Goal: Book appointment/travel/reservation

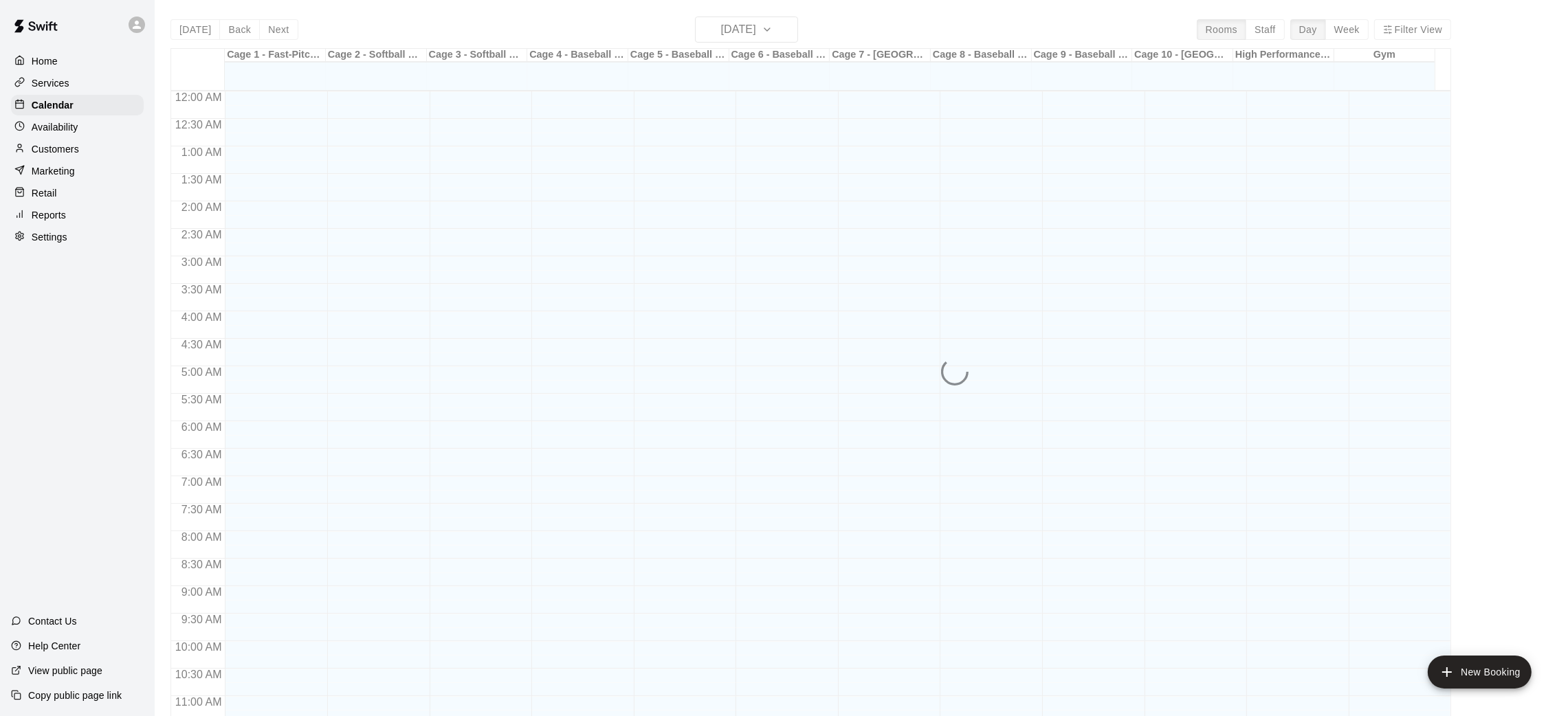
scroll to position [637, 0]
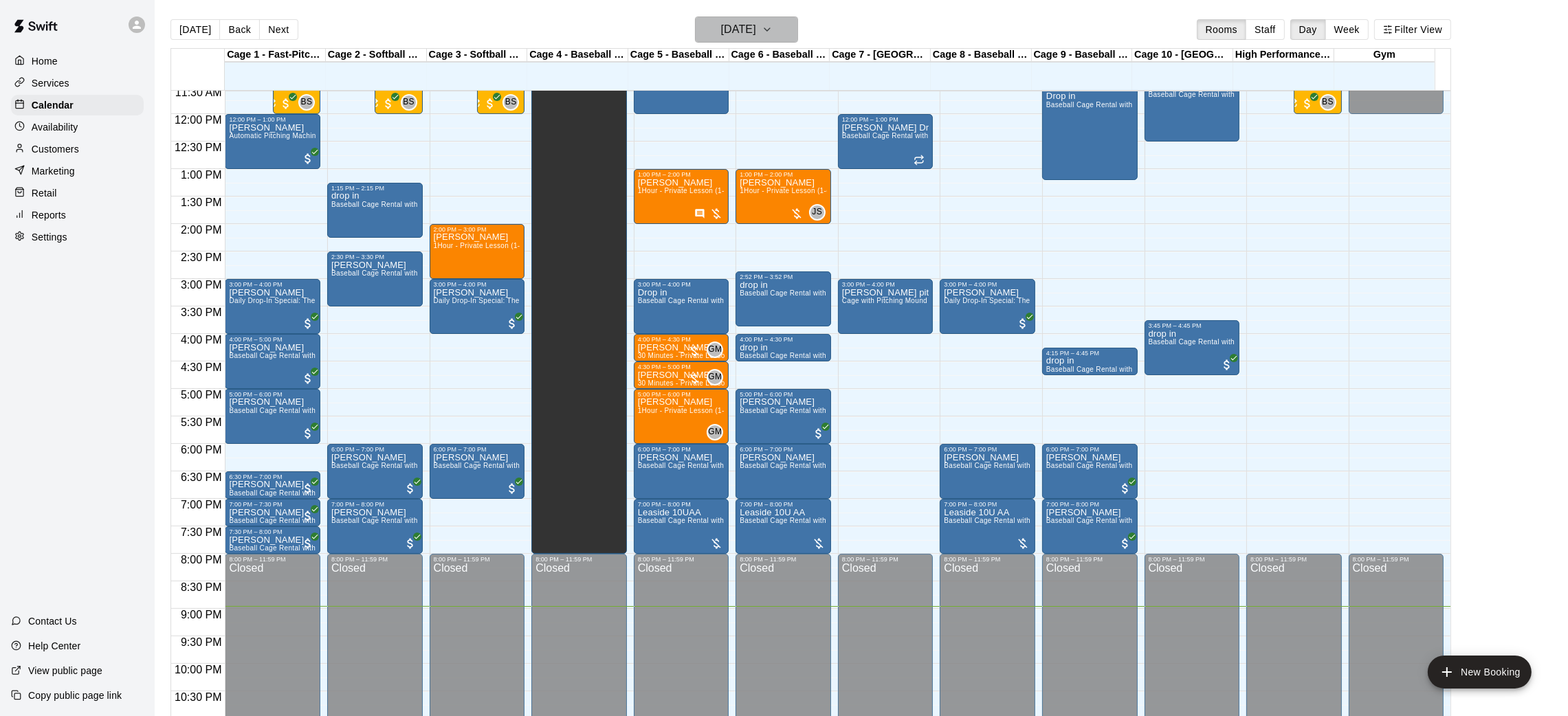
click at [754, 32] on h6 "[DATE]" at bounding box center [738, 29] width 35 height 19
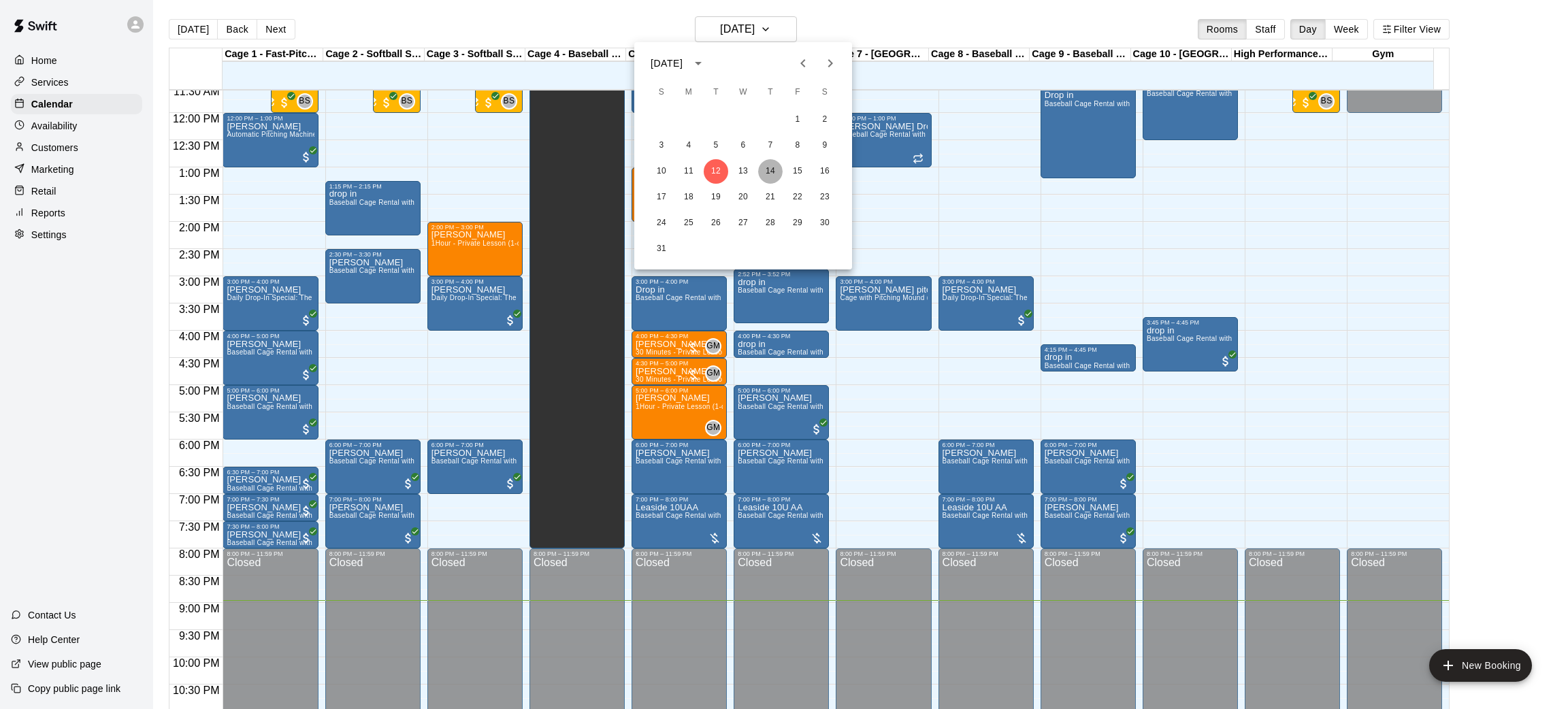
click at [772, 174] on button "14" at bounding box center [770, 171] width 24 height 24
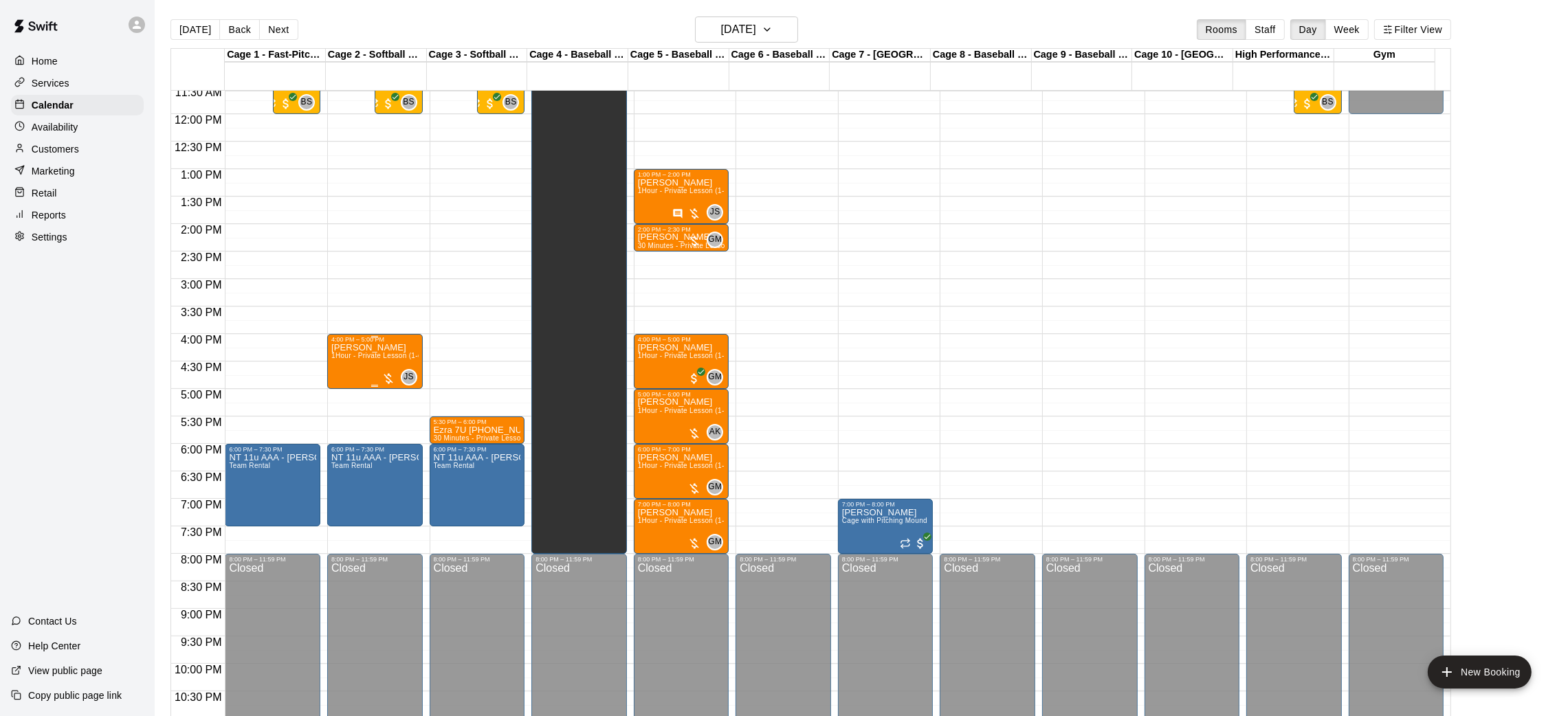
click at [388, 373] on div at bounding box center [388, 378] width 13 height 13
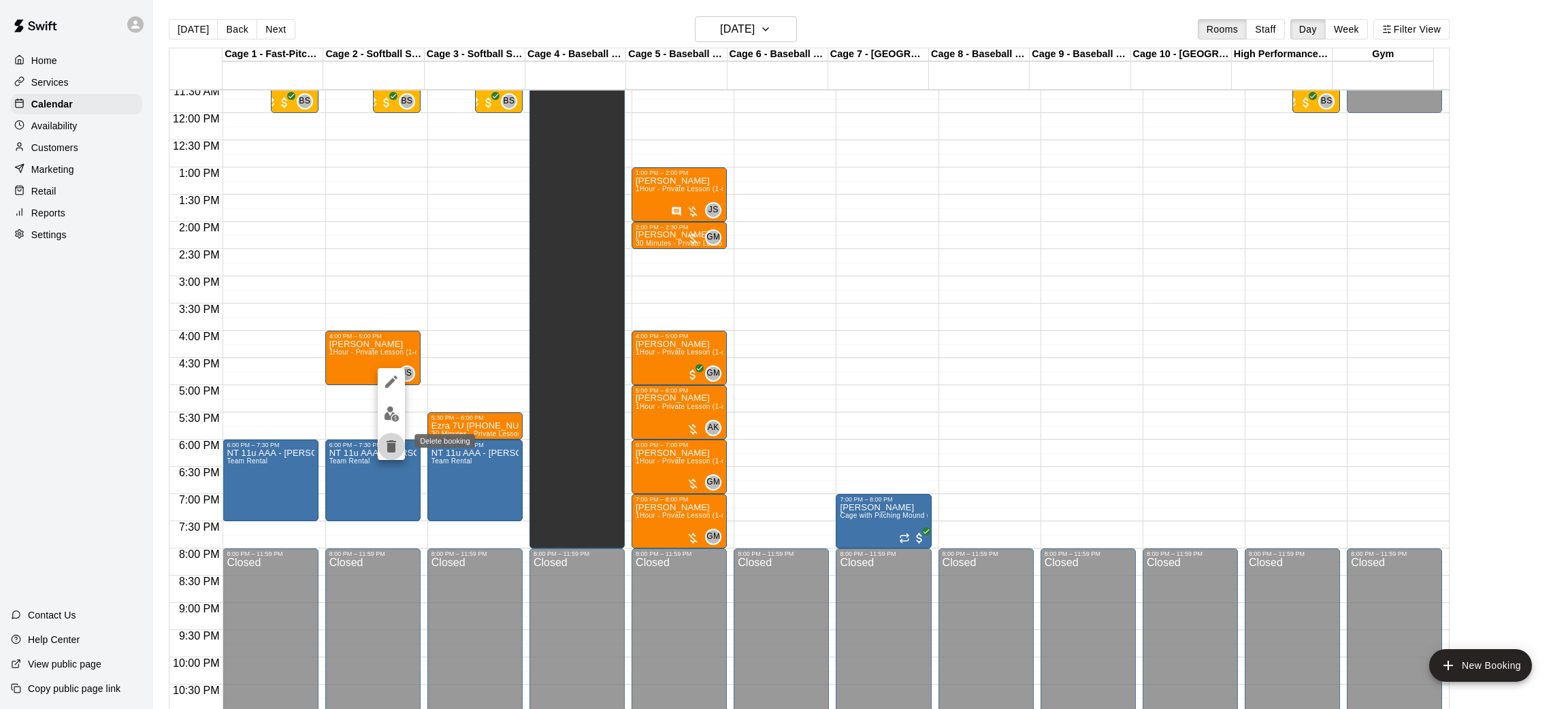
click at [381, 455] on button "delete" at bounding box center [391, 446] width 27 height 27
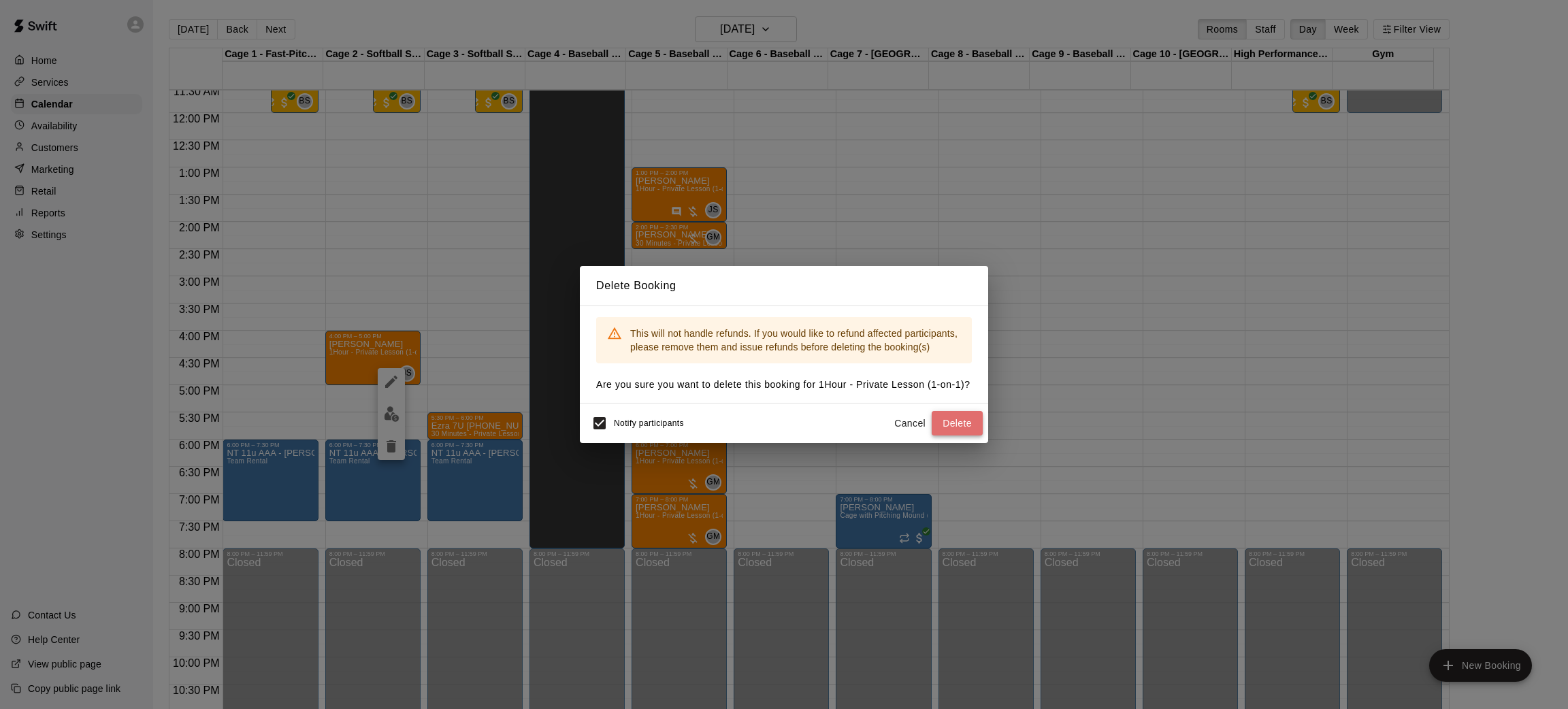
click at [952, 423] on button "Delete" at bounding box center [956, 424] width 51 height 25
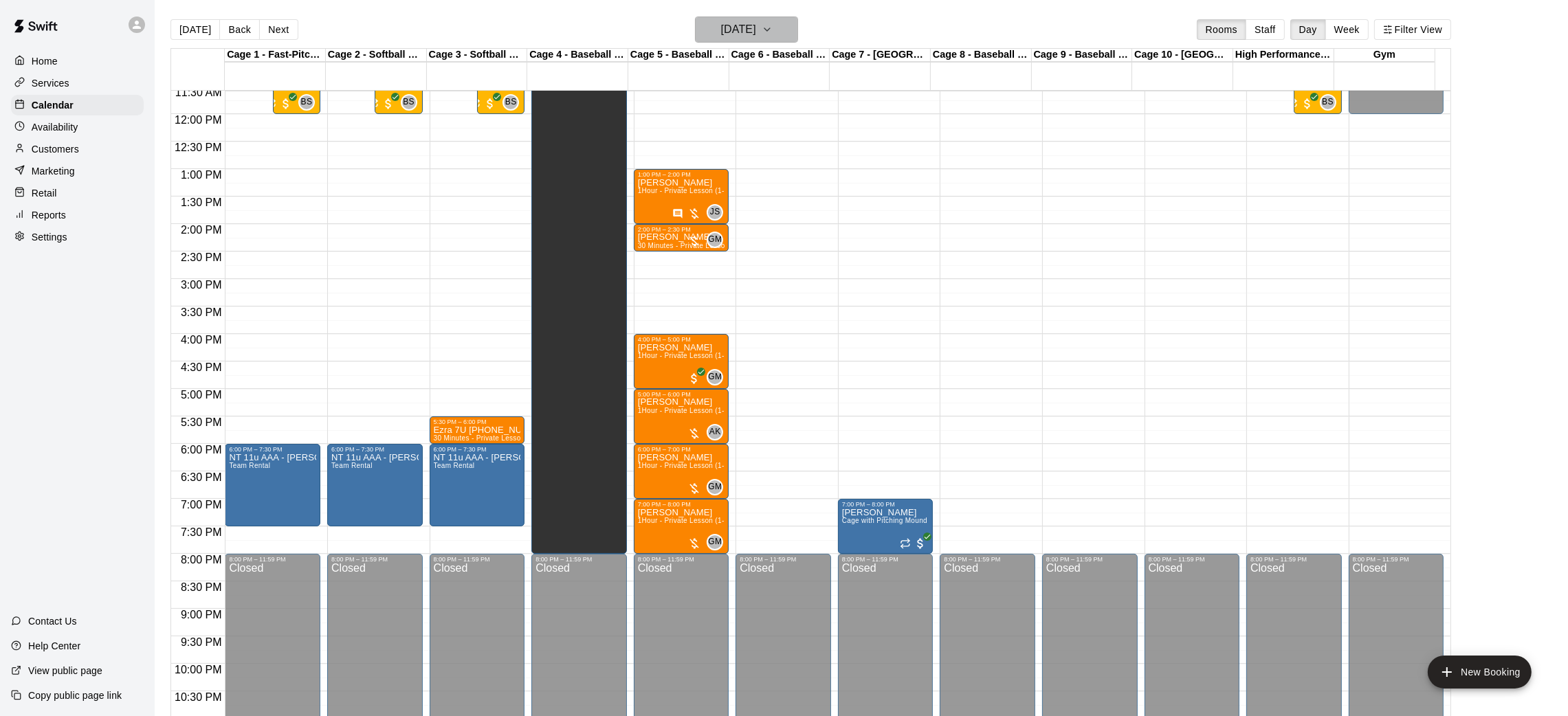
click at [731, 35] on h6 "Thursday Aug 14" at bounding box center [738, 29] width 35 height 19
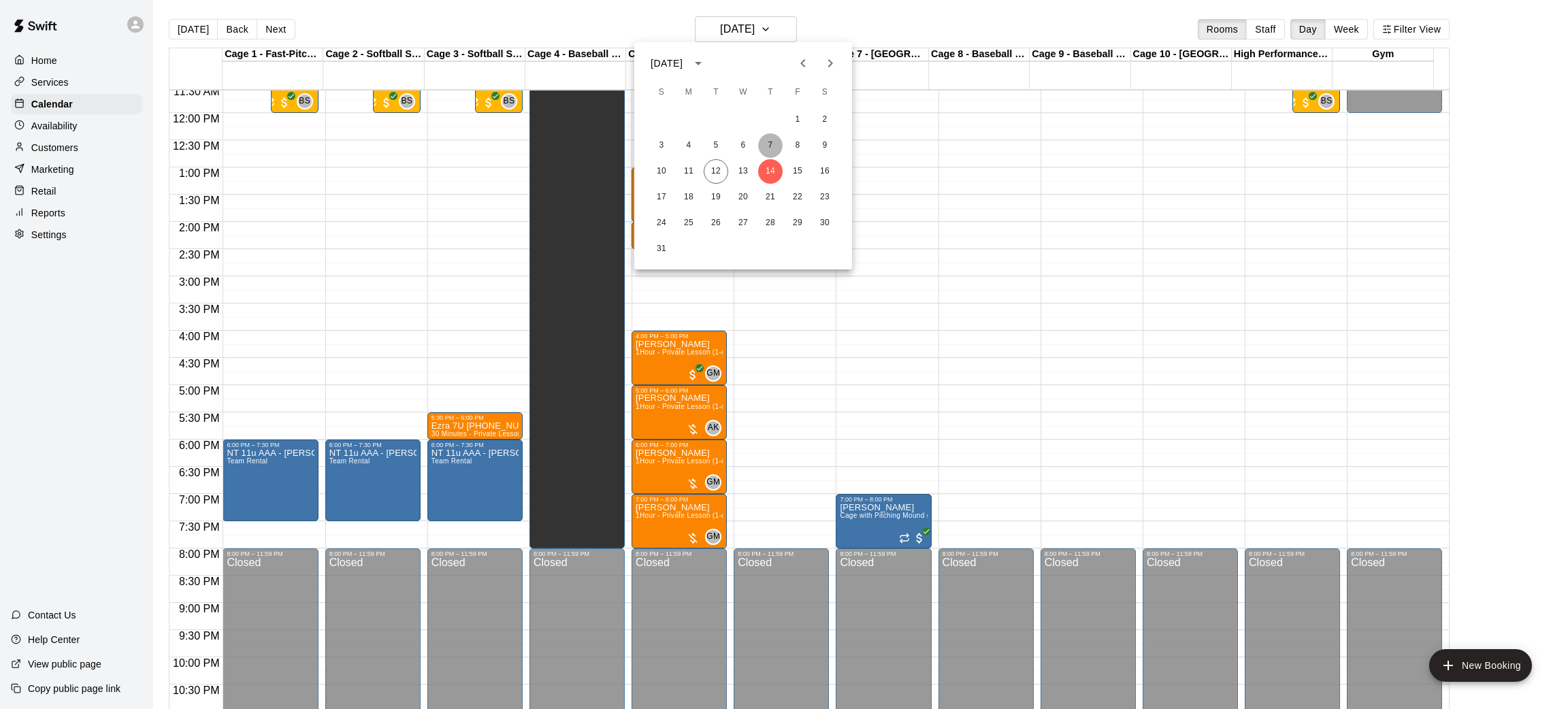
click at [769, 141] on button "7" at bounding box center [770, 145] width 24 height 24
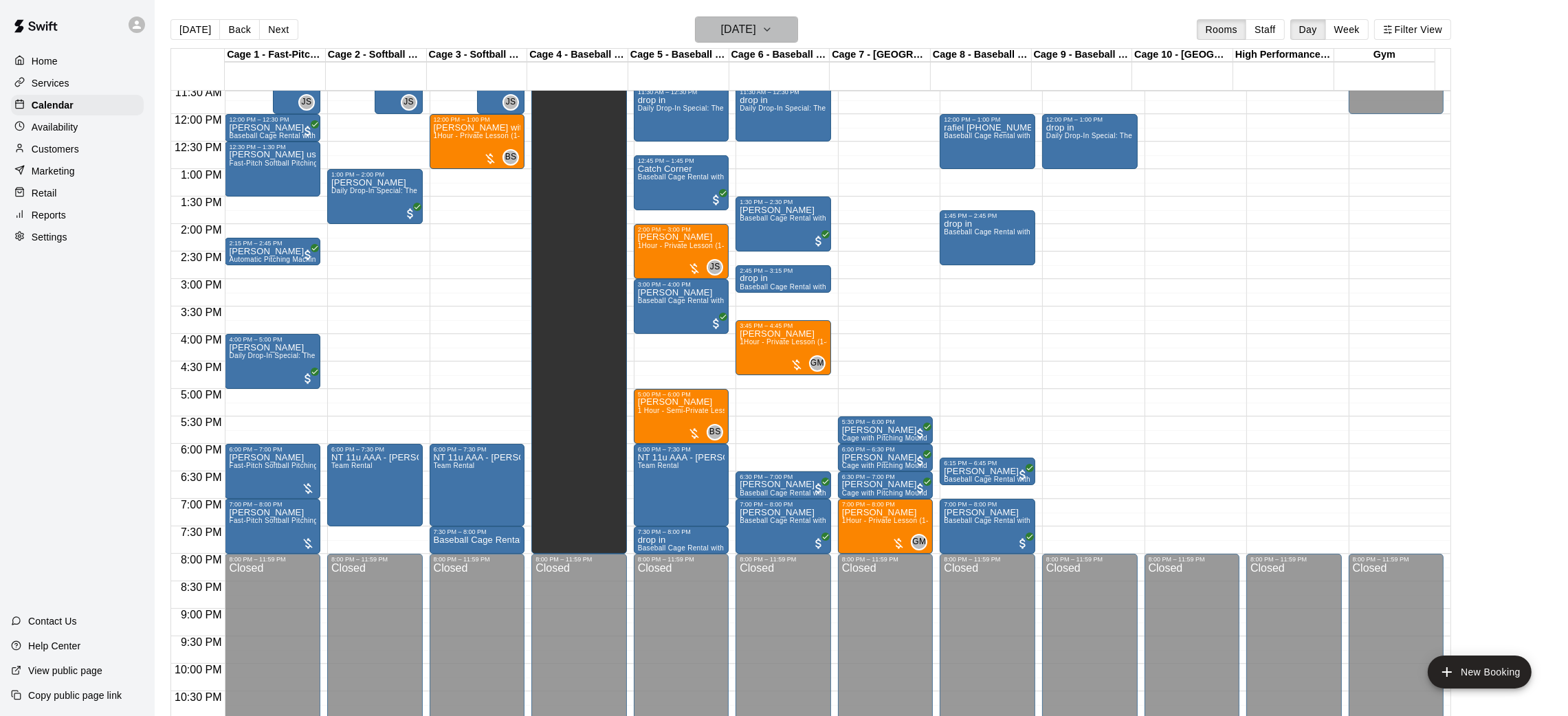
click at [749, 31] on h6 "Thursday Aug 07" at bounding box center [738, 29] width 35 height 19
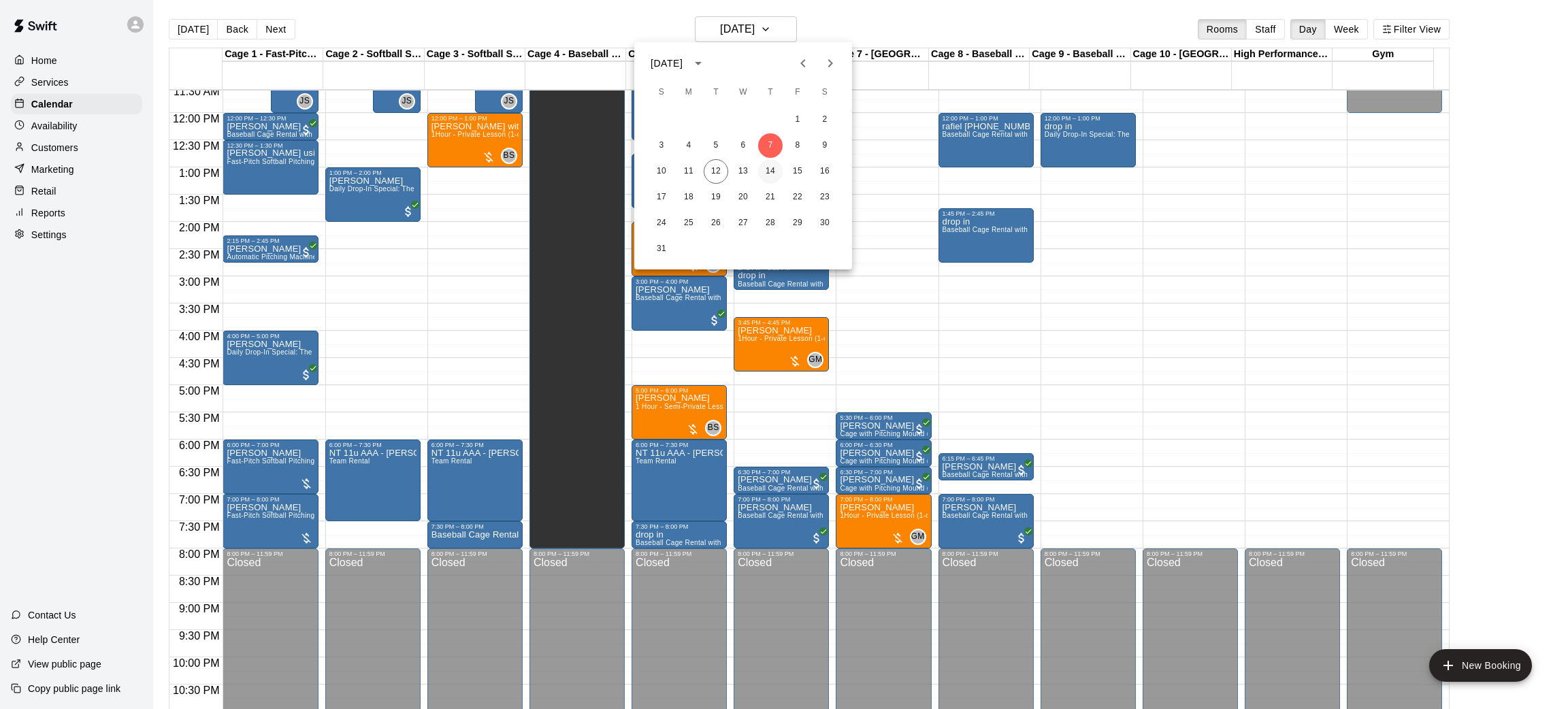
click at [769, 175] on button "14" at bounding box center [770, 171] width 24 height 24
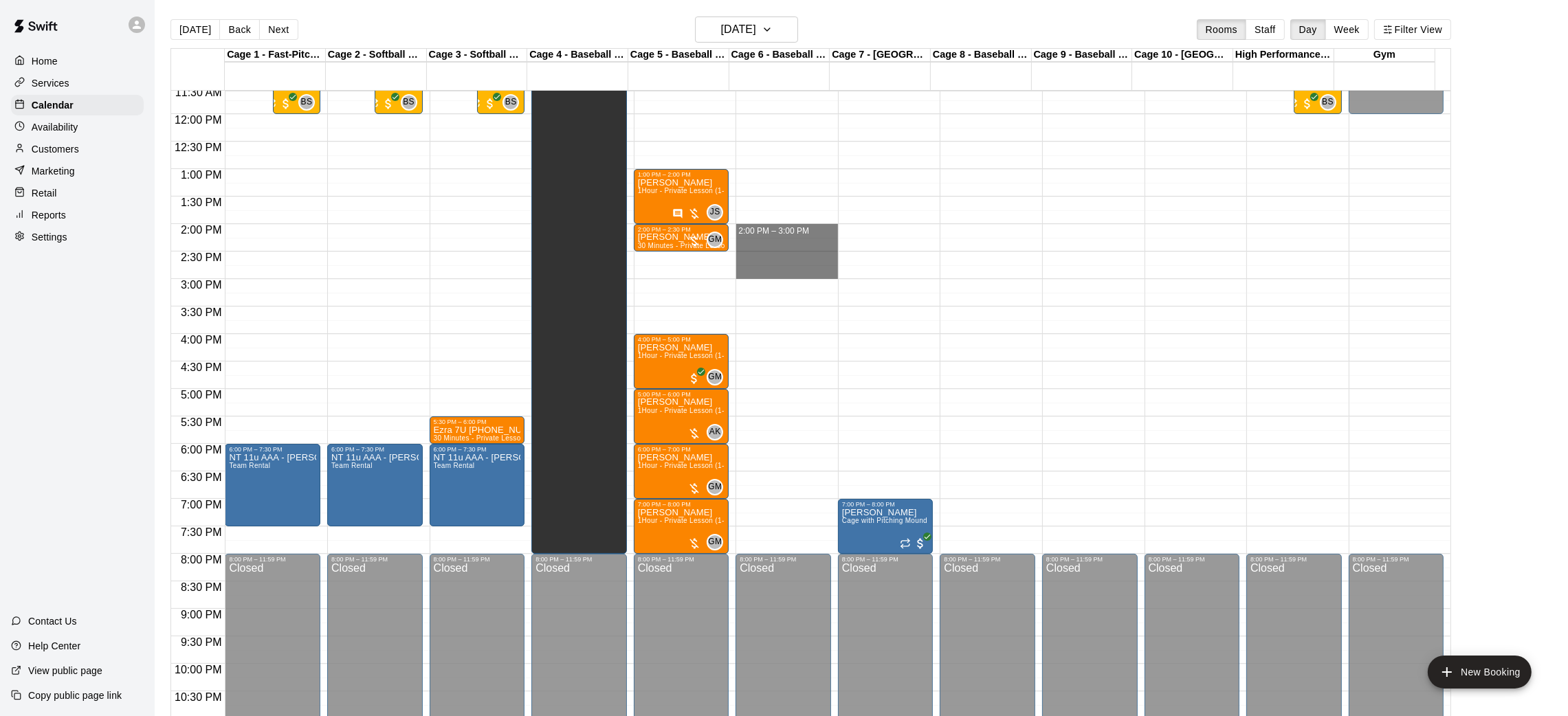
drag, startPoint x: 778, startPoint y: 234, endPoint x: 778, endPoint y: 271, distance: 37.0
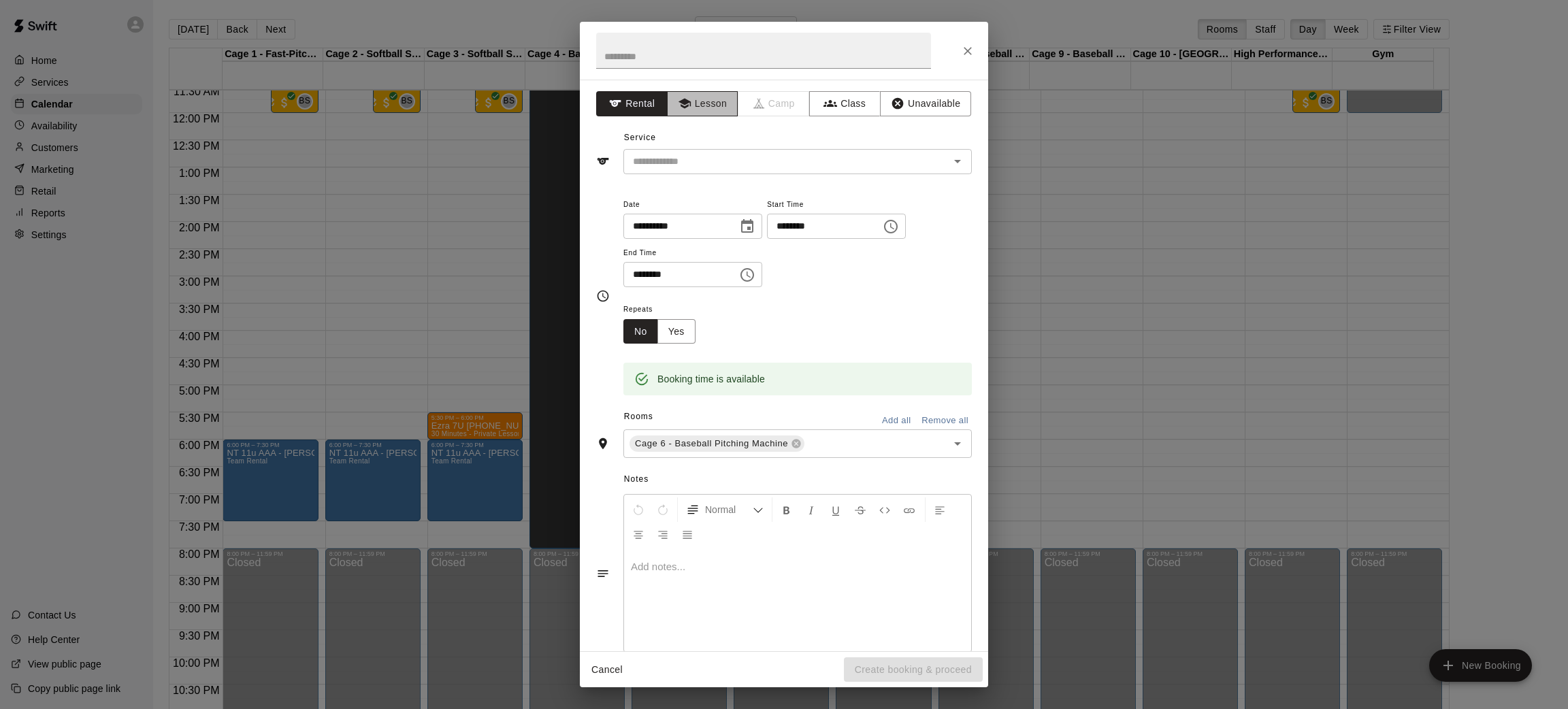
click at [707, 98] on button "Lesson" at bounding box center [703, 104] width 72 height 25
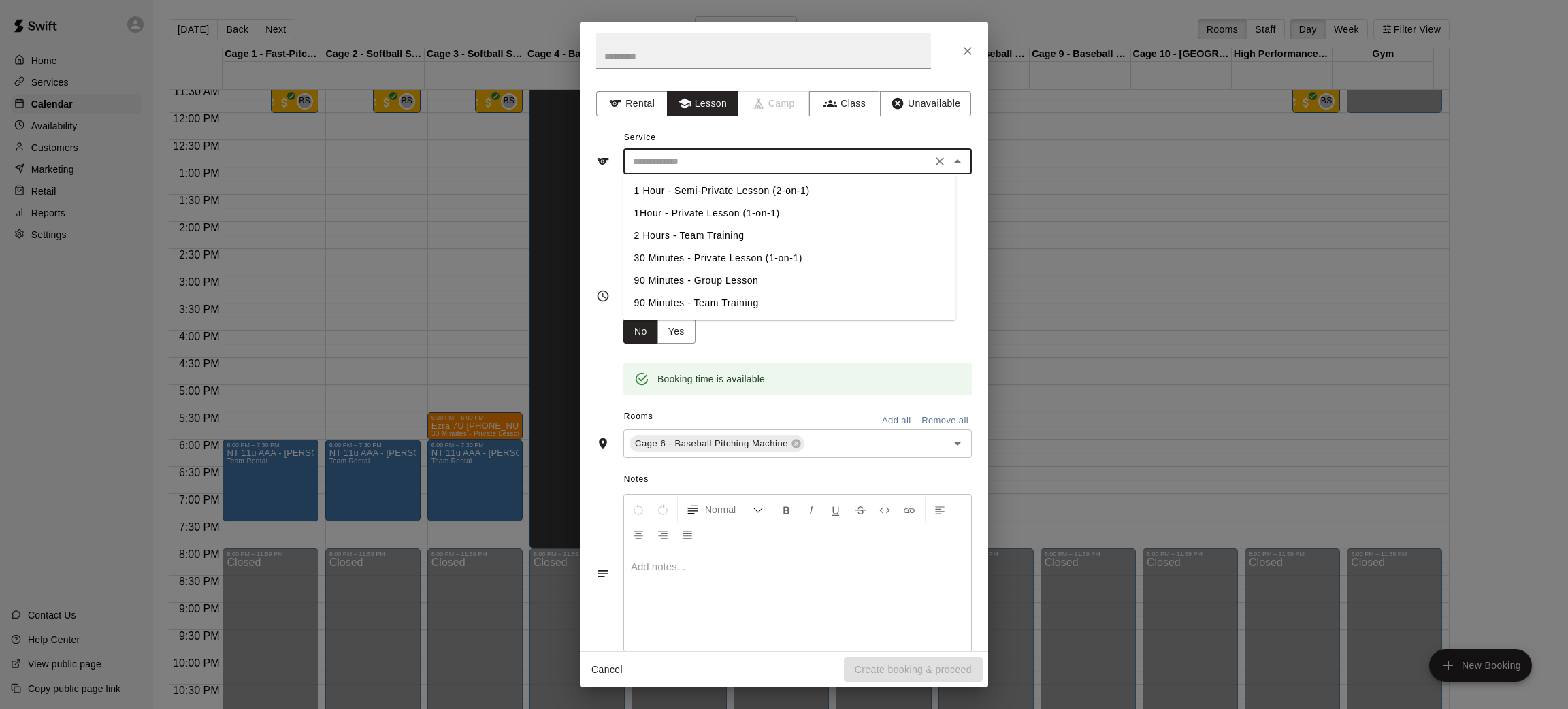
click at [717, 165] on input "text" at bounding box center [777, 161] width 300 height 17
click at [740, 214] on li "1Hour - Private Lesson (1-on-1)" at bounding box center [789, 213] width 333 height 23
type input "**********"
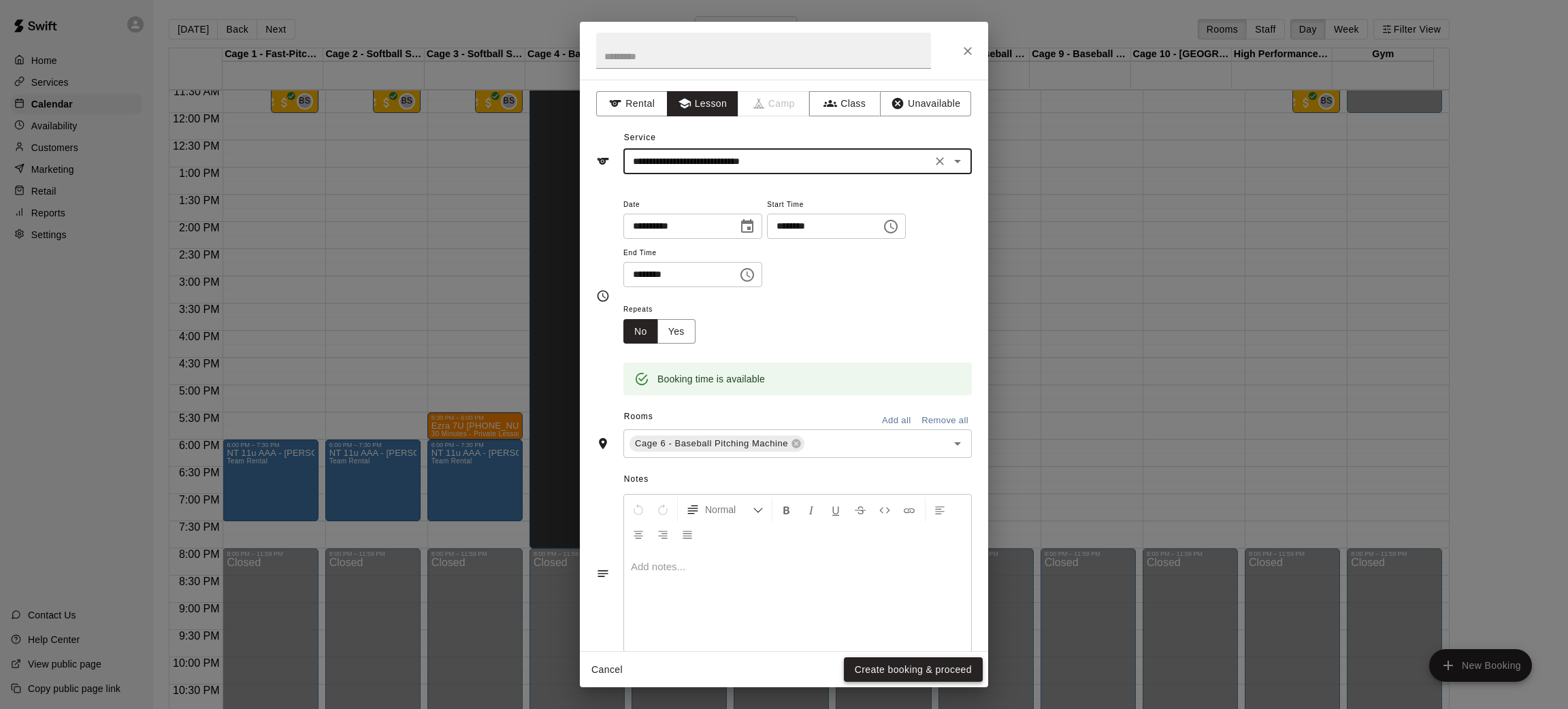
click at [877, 659] on button "Create booking & proceed" at bounding box center [913, 670] width 139 height 25
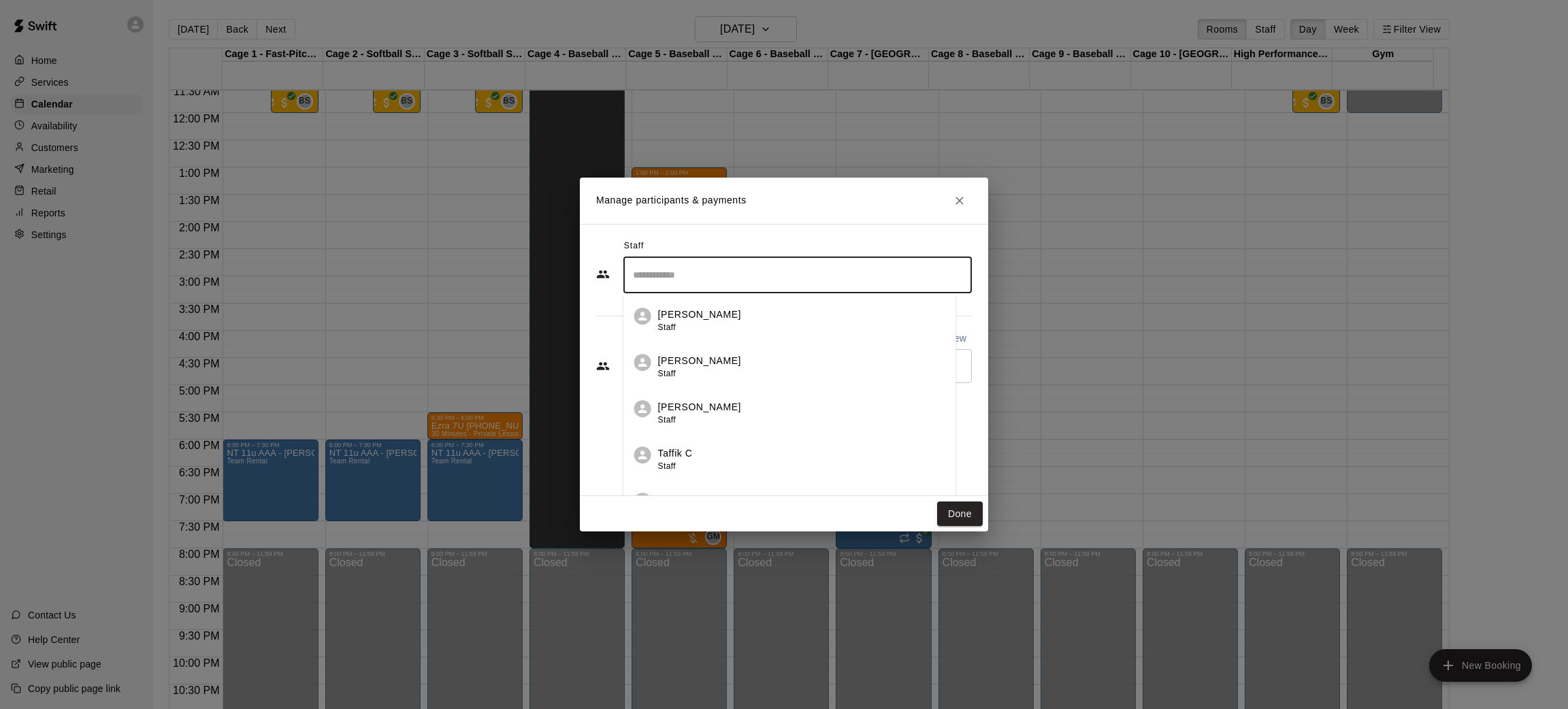
click at [732, 275] on input "Search staff" at bounding box center [797, 275] width 336 height 24
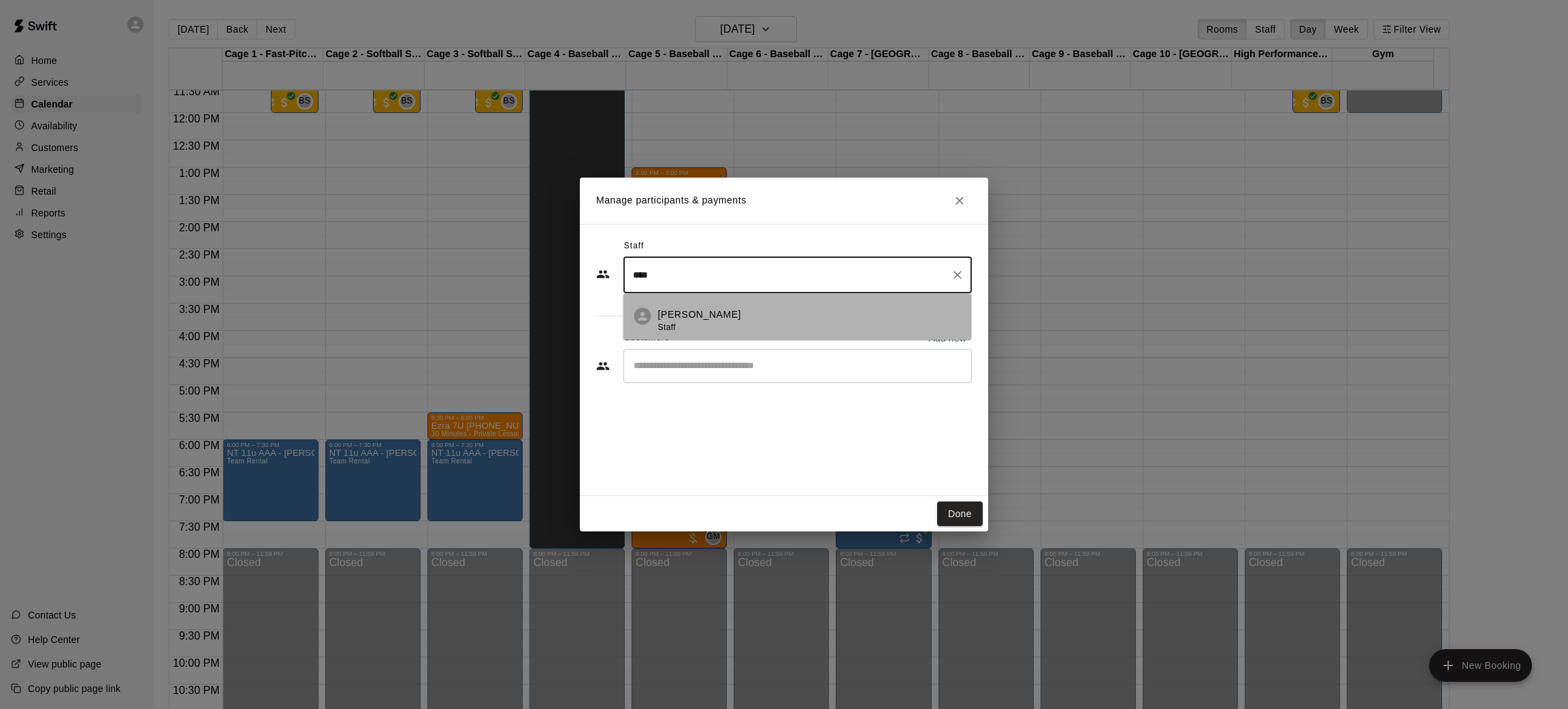
click at [715, 309] on p "Jeremias Sucre" at bounding box center [700, 314] width 83 height 14
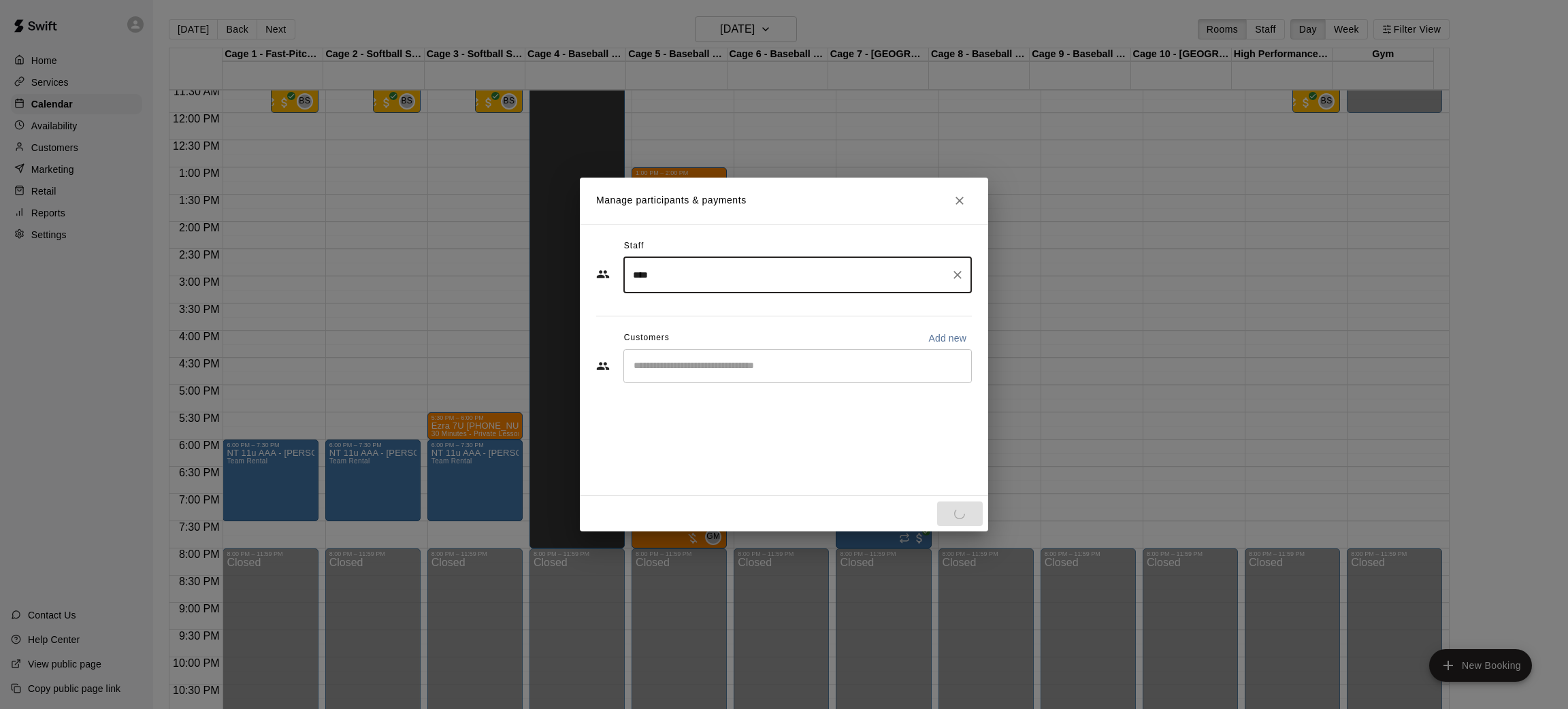
type input "****"
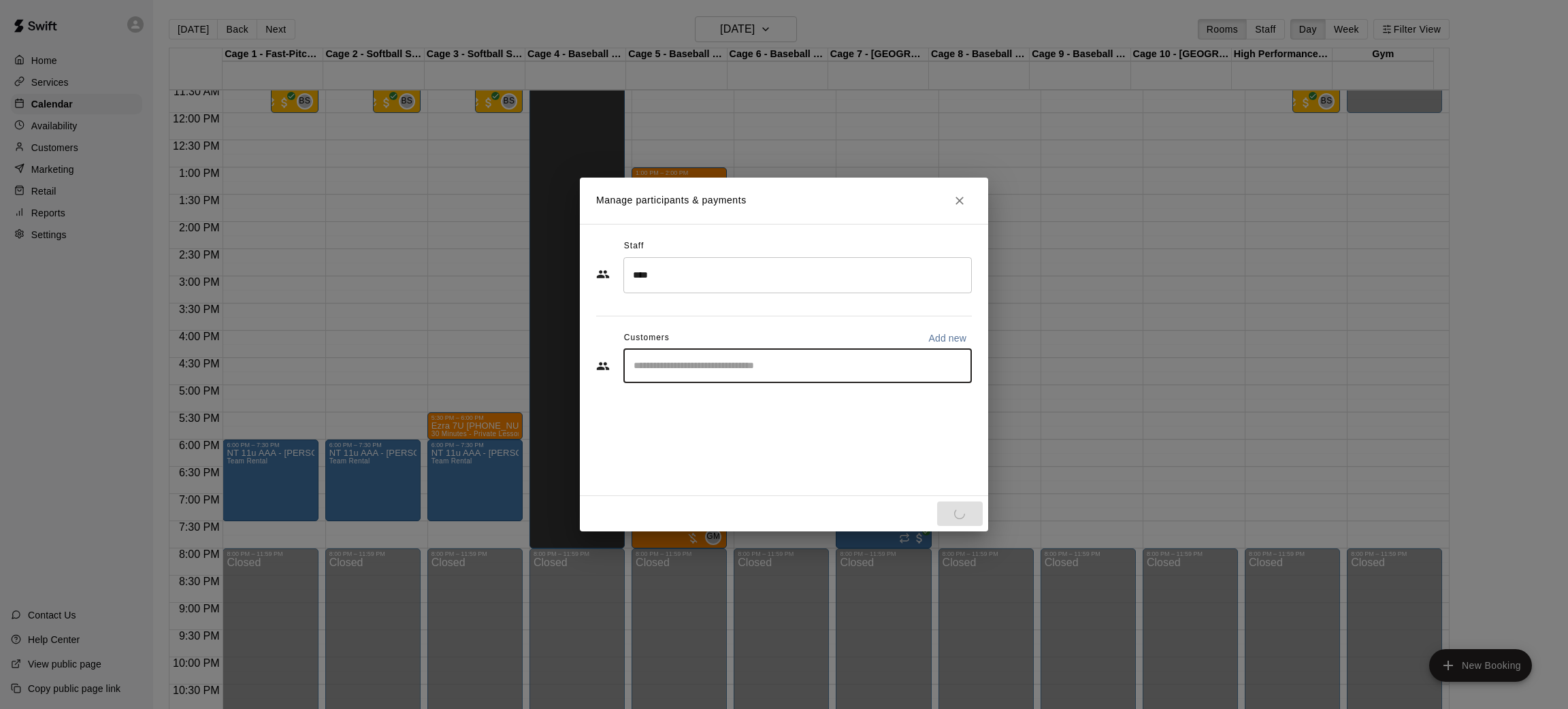
click at [733, 366] on input "Start typing to search customers..." at bounding box center [797, 366] width 336 height 13
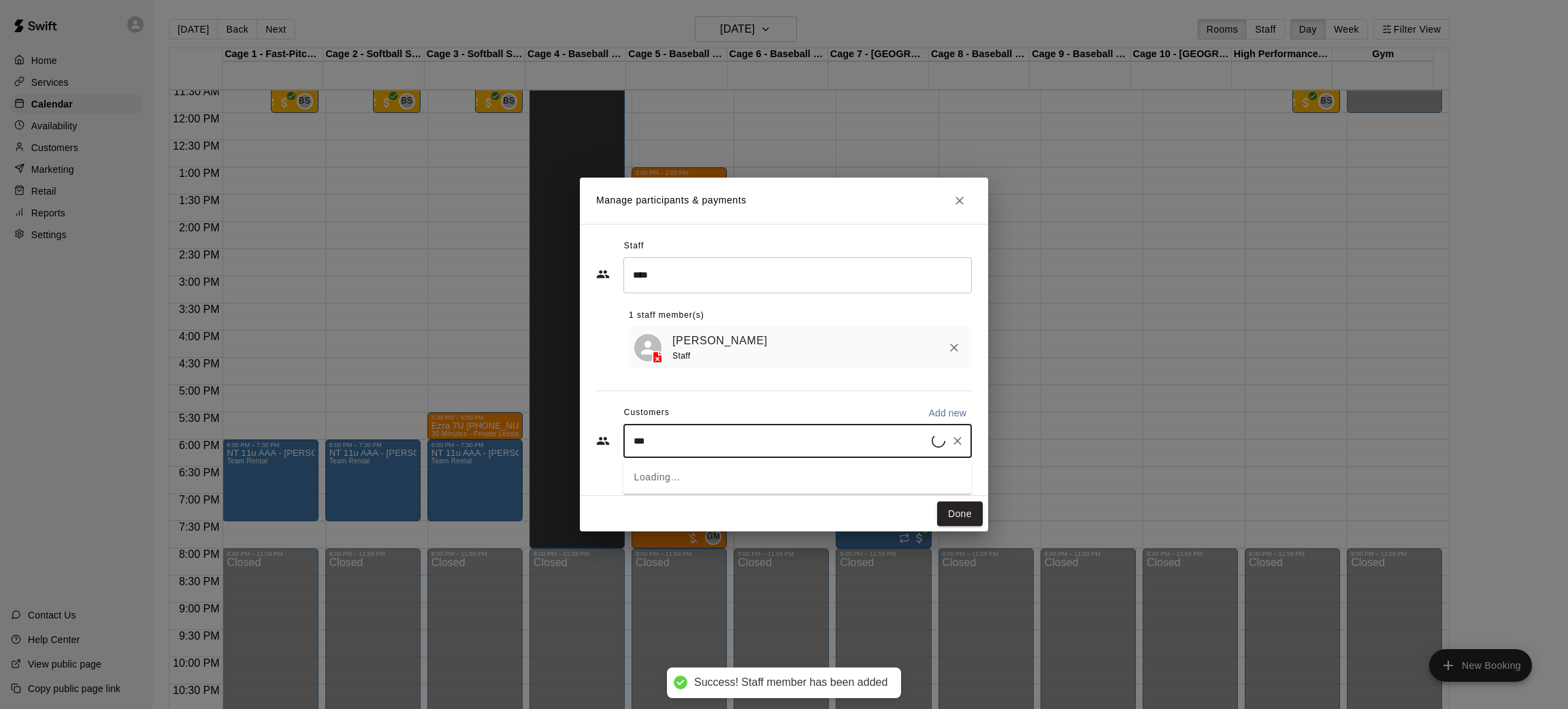
type input "****"
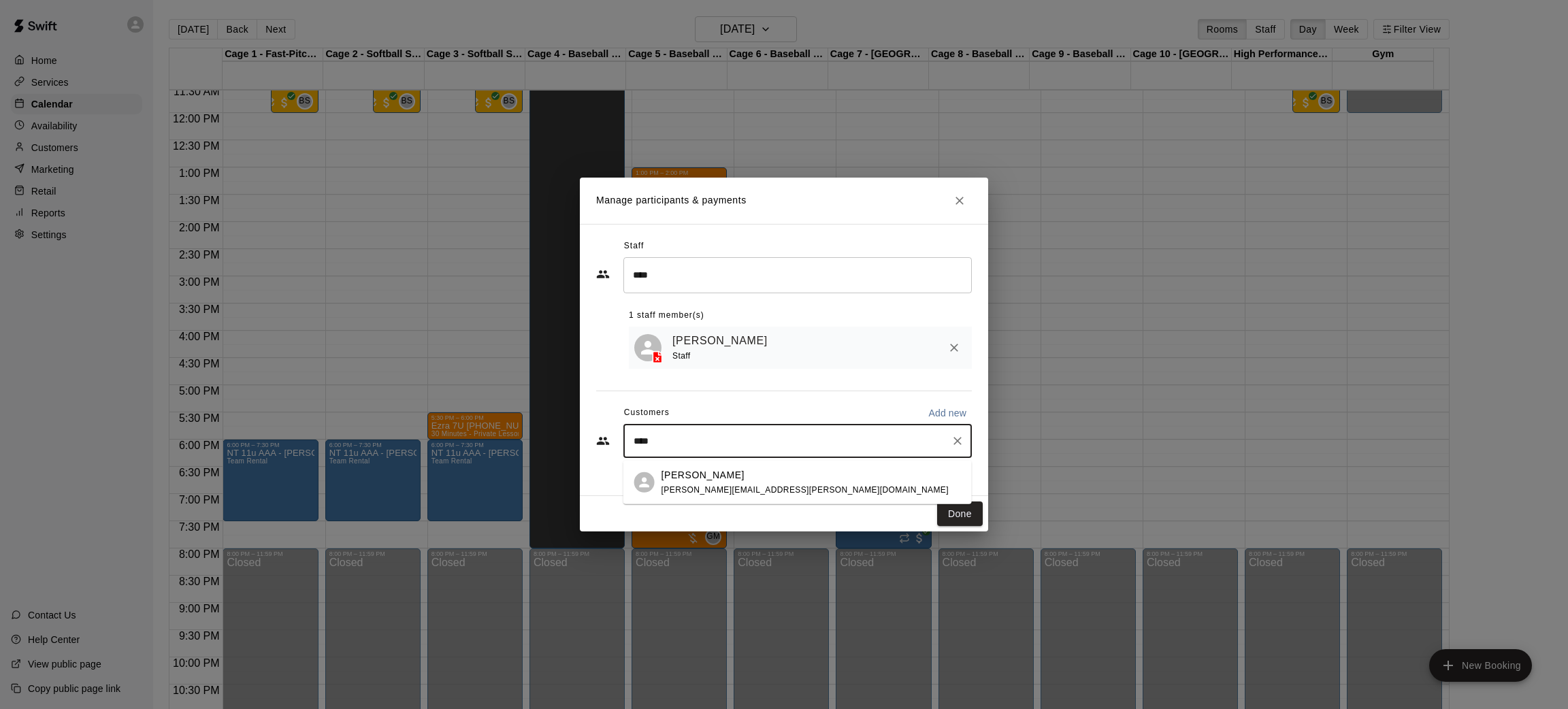
click at [706, 479] on p "Steve Groh" at bounding box center [703, 474] width 83 height 14
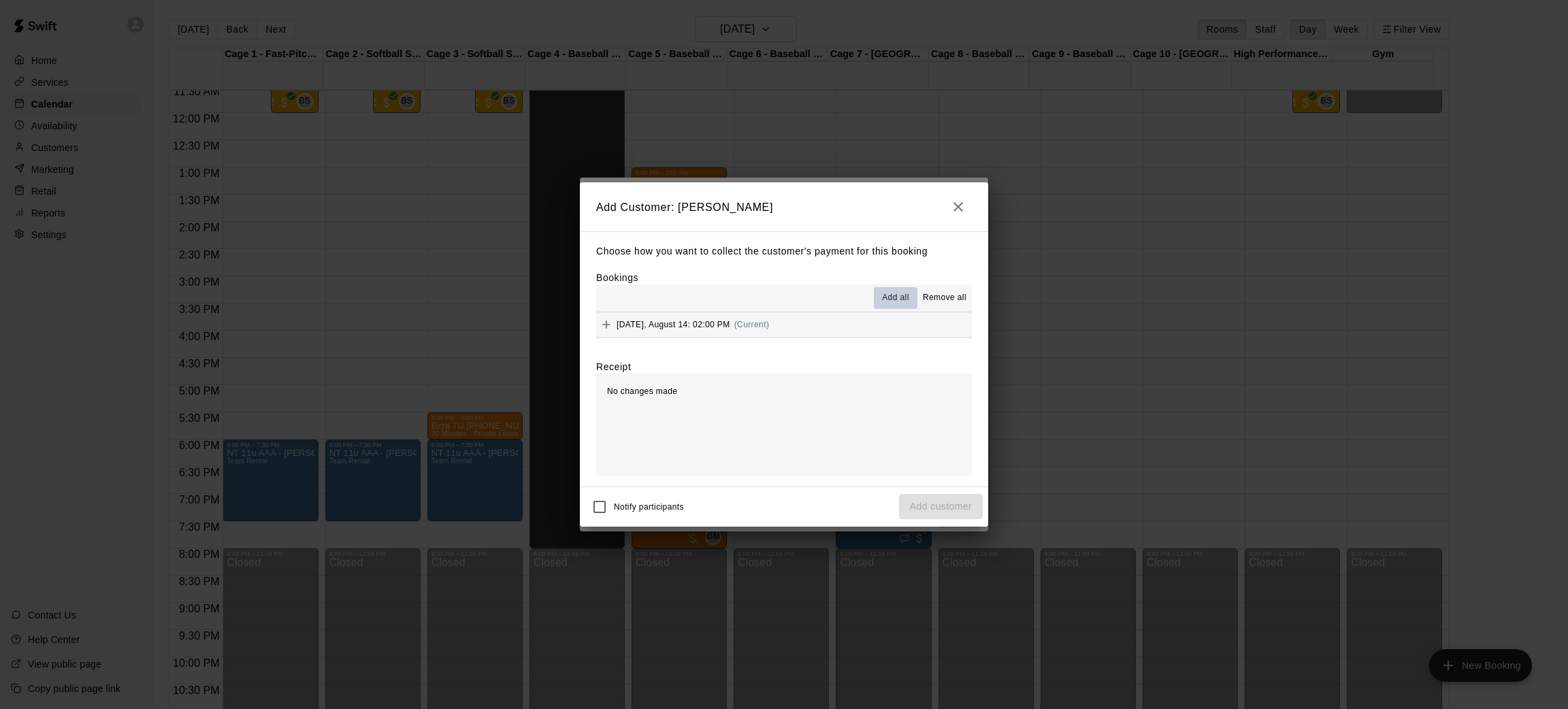
click at [896, 291] on button "Add all" at bounding box center [896, 298] width 44 height 22
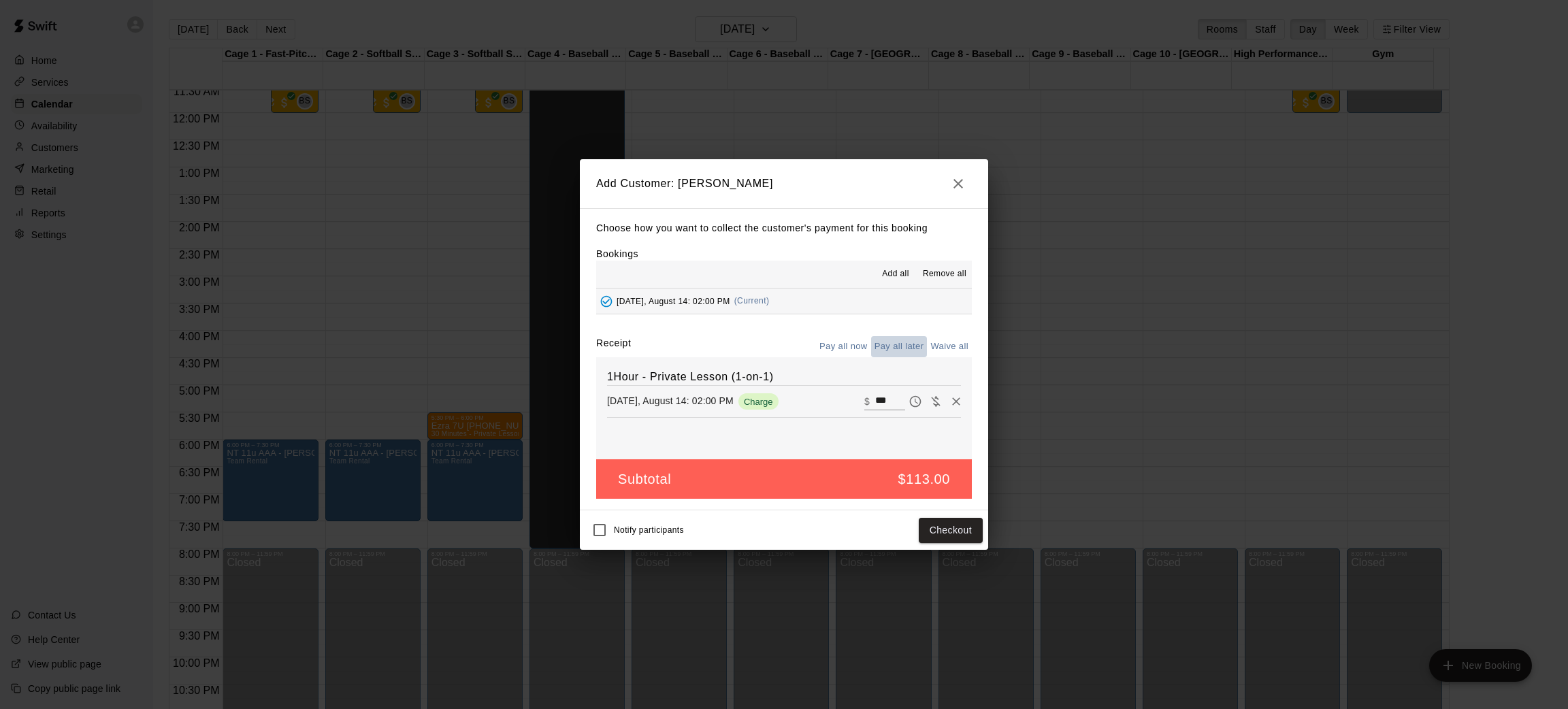
click at [888, 347] on button "Pay all later" at bounding box center [899, 346] width 56 height 21
click at [940, 533] on button "Add customer" at bounding box center [940, 530] width 83 height 25
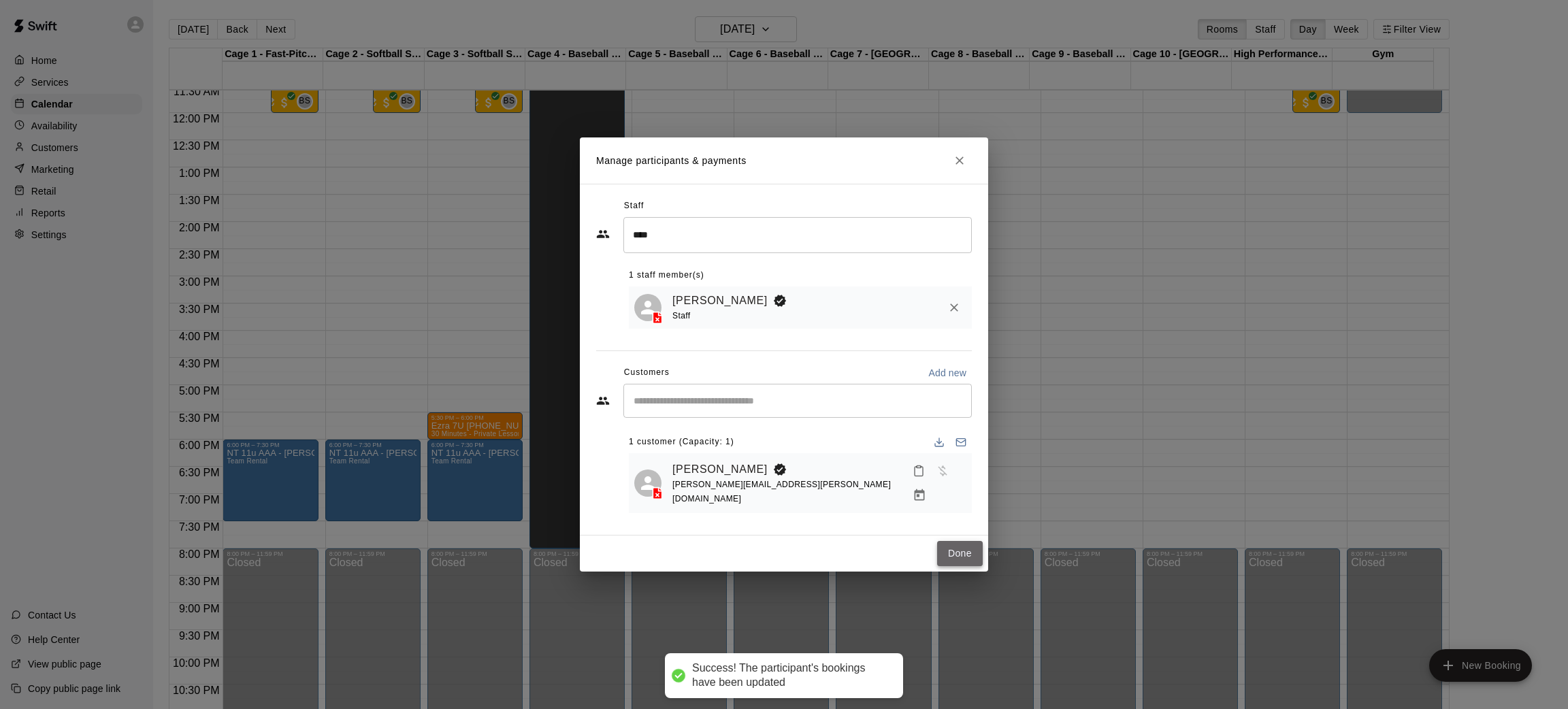
click at [948, 549] on button "Done" at bounding box center [960, 554] width 45 height 25
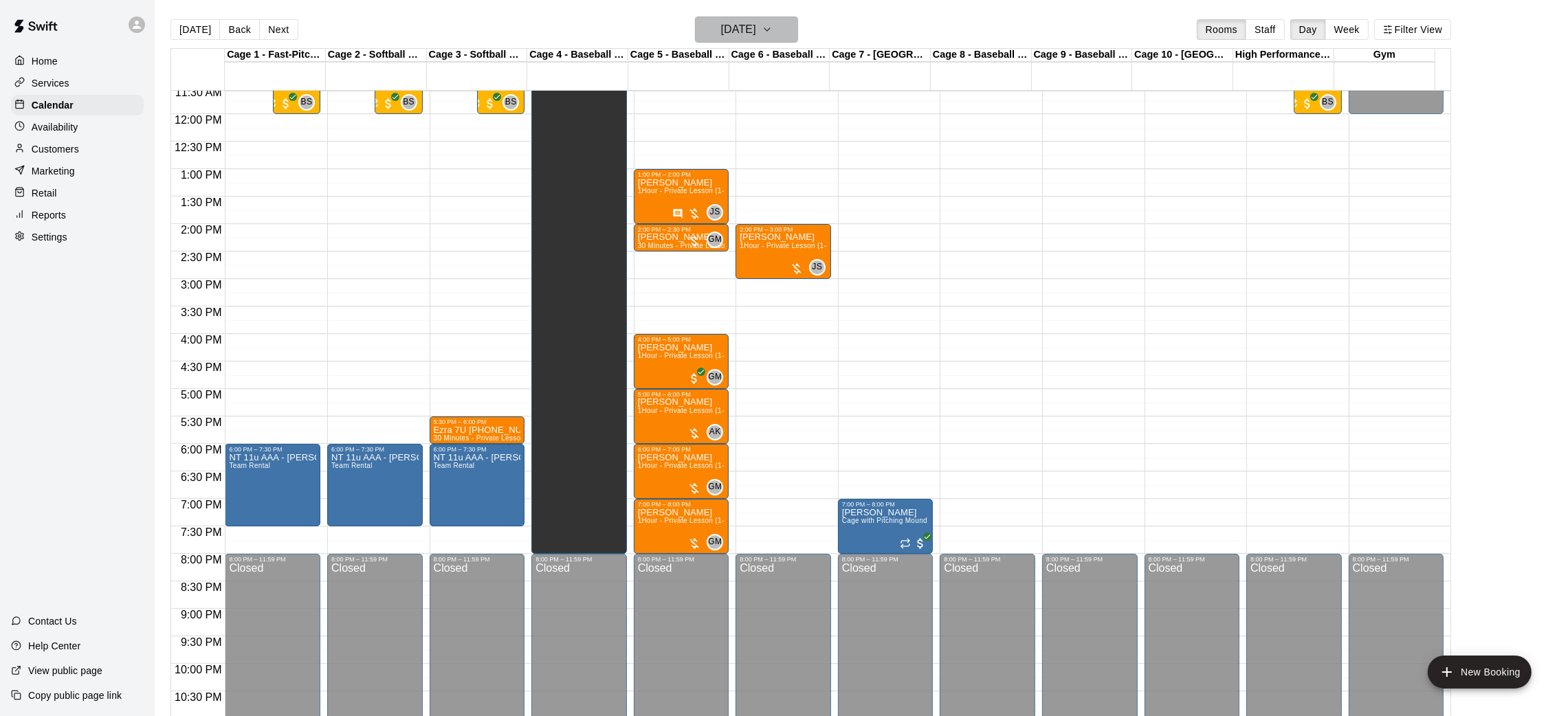
click at [739, 26] on h6 "Thursday Aug 14" at bounding box center [738, 29] width 35 height 19
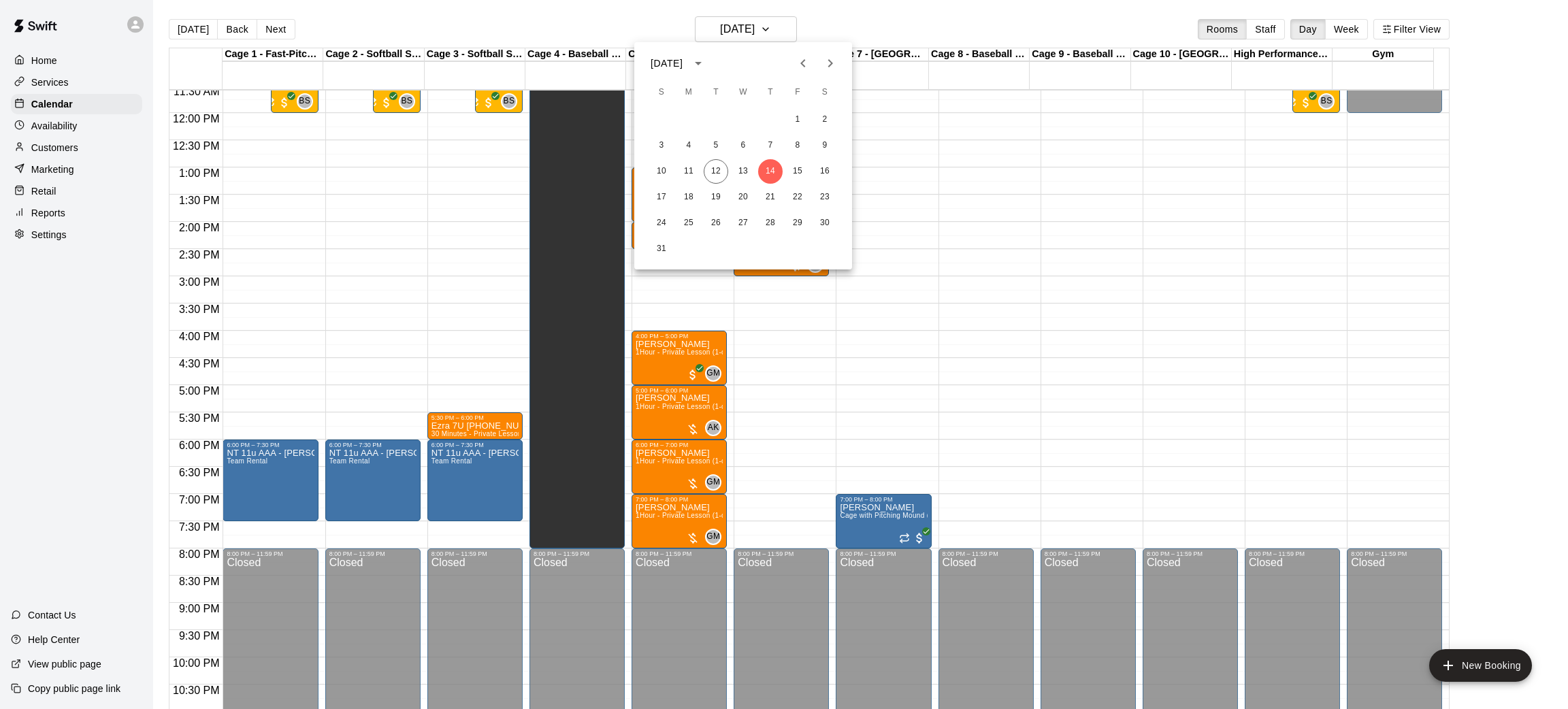
click at [754, 165] on div "10 11 12 13 14 15 16" at bounding box center [743, 171] width 218 height 24
click at [747, 170] on button "13" at bounding box center [743, 171] width 24 height 24
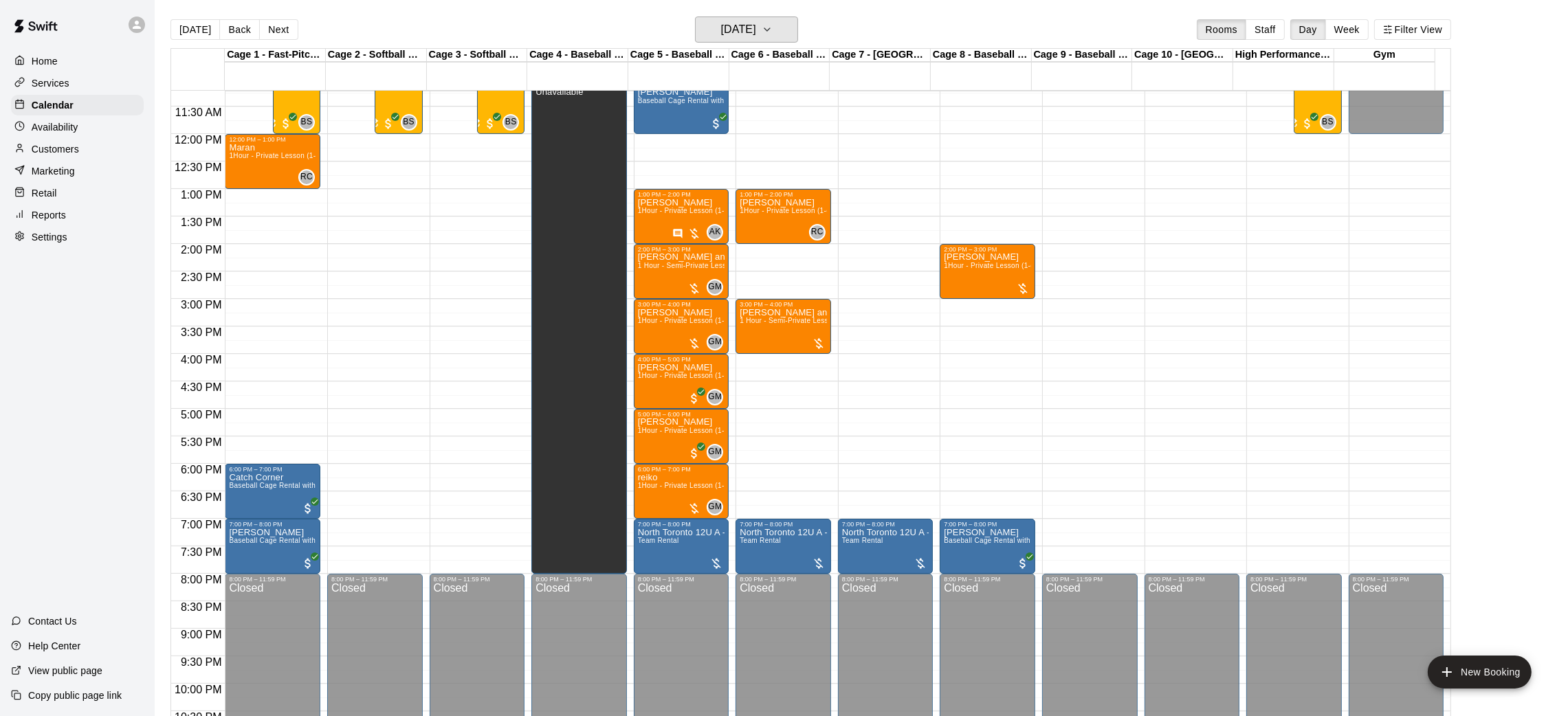
scroll to position [619, 0]
